Goal: Task Accomplishment & Management: Use online tool/utility

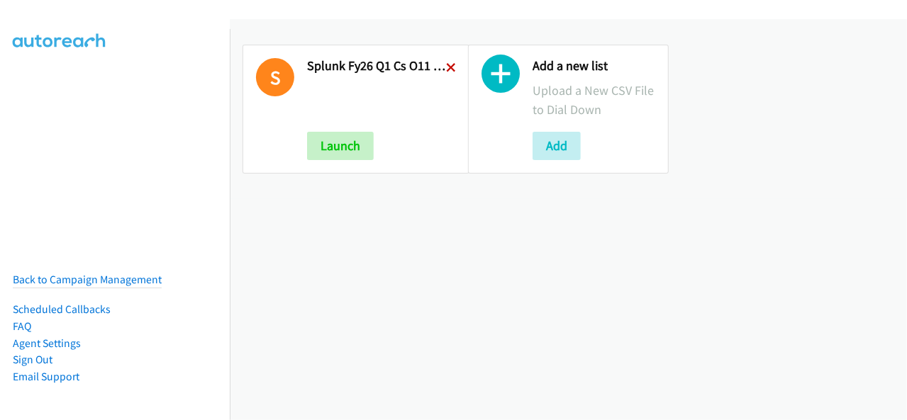
click at [447, 67] on icon at bounding box center [451, 69] width 10 height 10
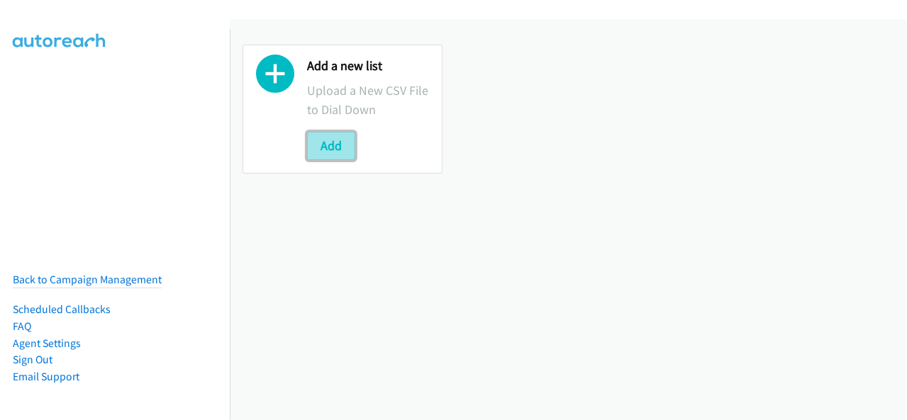
click at [348, 144] on button "Add" at bounding box center [331, 146] width 48 height 28
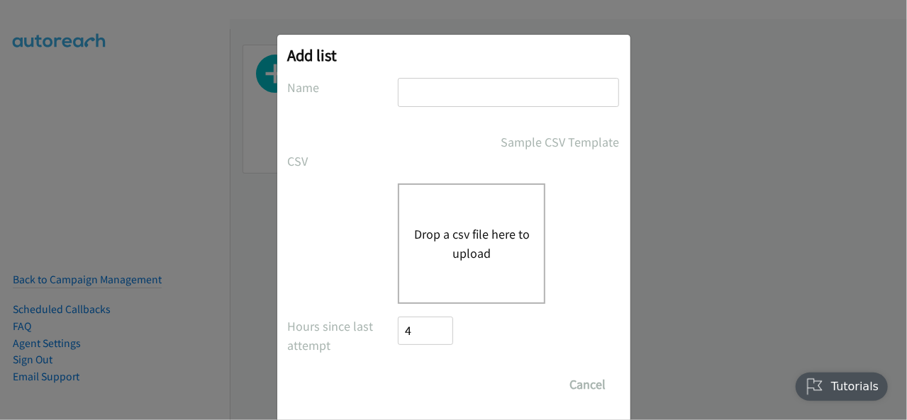
click at [410, 86] on input "text" at bounding box center [508, 92] width 221 height 29
type input "cript - Splunk FY26Q1 CS - O11Y SEC DMAI DM"
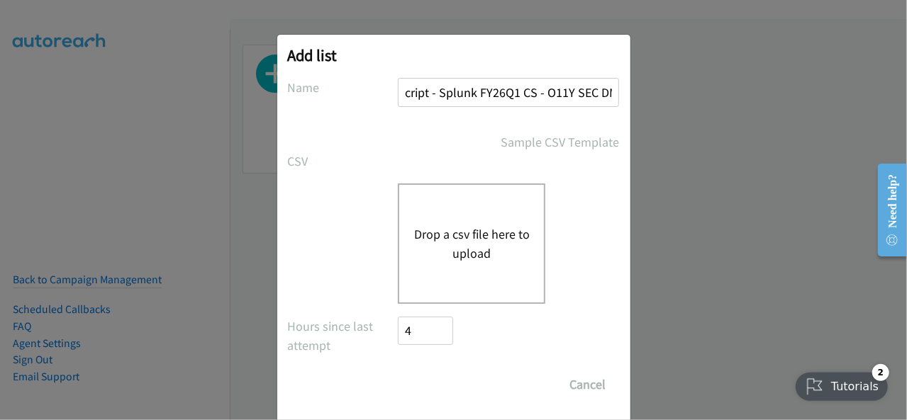
click at [437, 267] on div "Drop a csv file here to upload" at bounding box center [471, 244] width 147 height 121
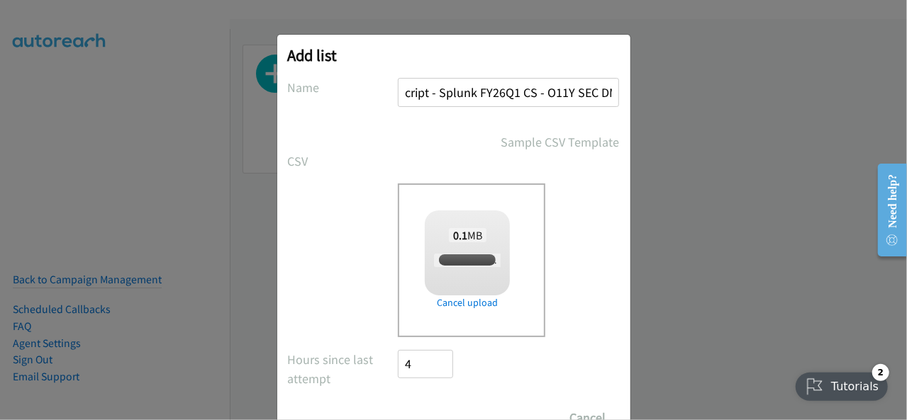
checkbox input "true"
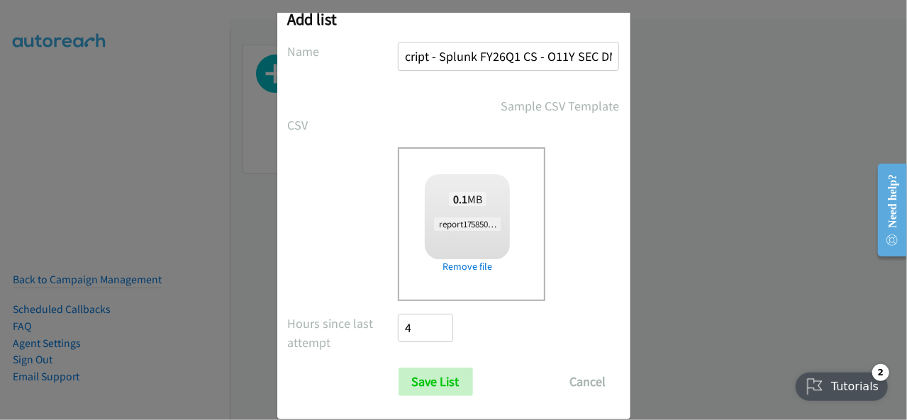
scroll to position [57, 0]
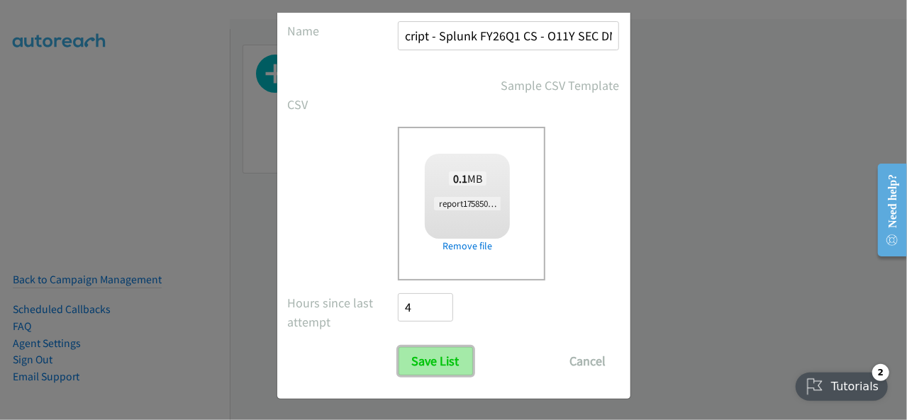
click at [422, 359] on input "Save List" at bounding box center [435, 361] width 74 height 28
